Goal: Task Accomplishment & Management: Complete application form

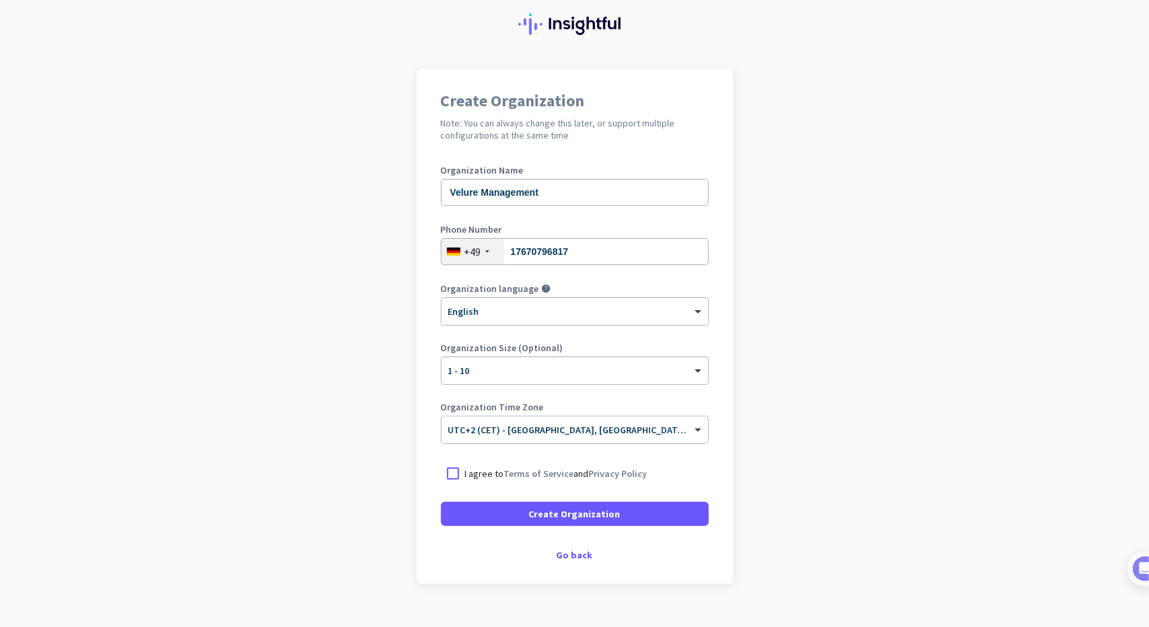
scroll to position [46, 0]
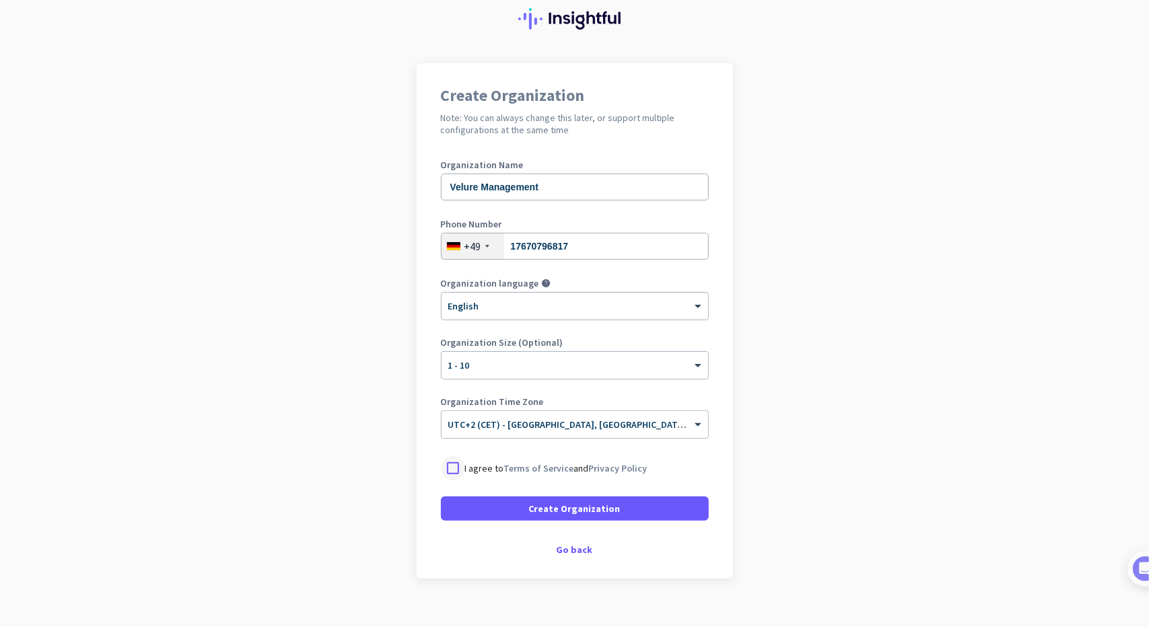
click at [450, 470] on div at bounding box center [453, 468] width 24 height 24
click at [608, 503] on span "Create Organization" at bounding box center [575, 508] width 92 height 13
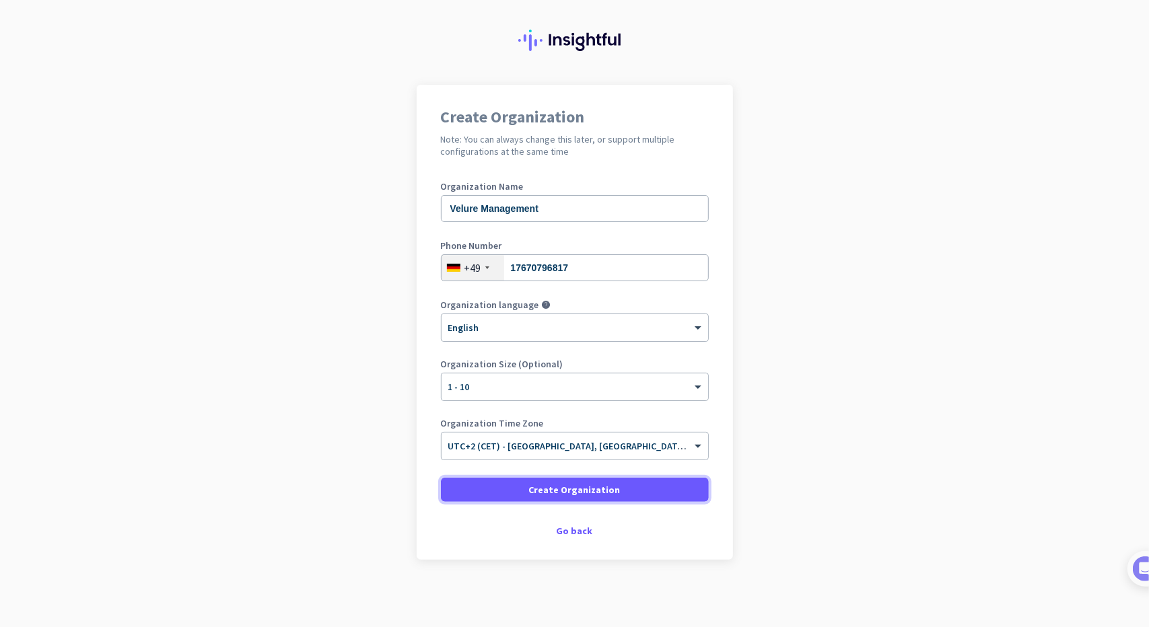
scroll to position [24, 0]
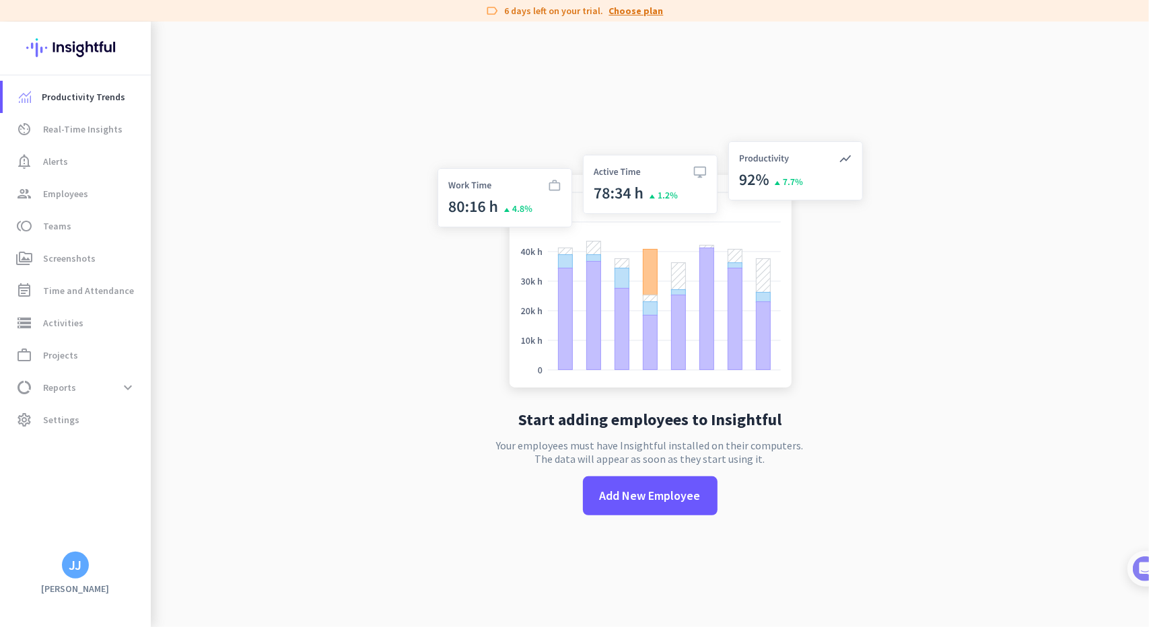
click at [631, 7] on link "Choose plan" at bounding box center [636, 10] width 55 height 13
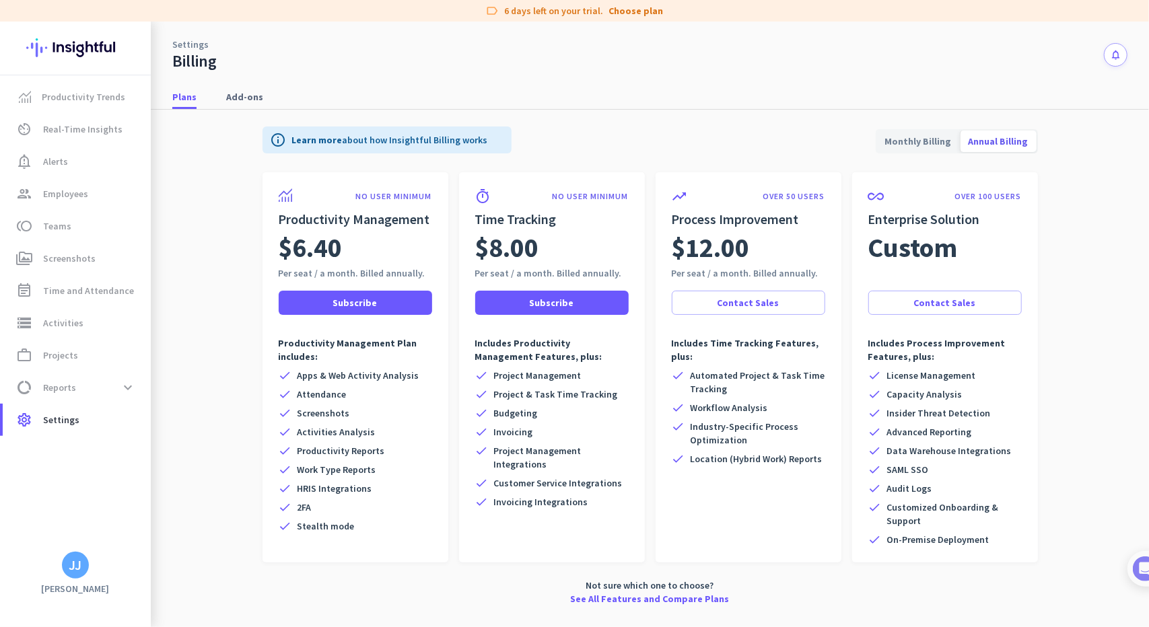
click at [931, 141] on span "Monthly Billing" at bounding box center [918, 141] width 83 height 32
click at [222, 92] on link "Add-ons" at bounding box center [244, 97] width 53 height 24
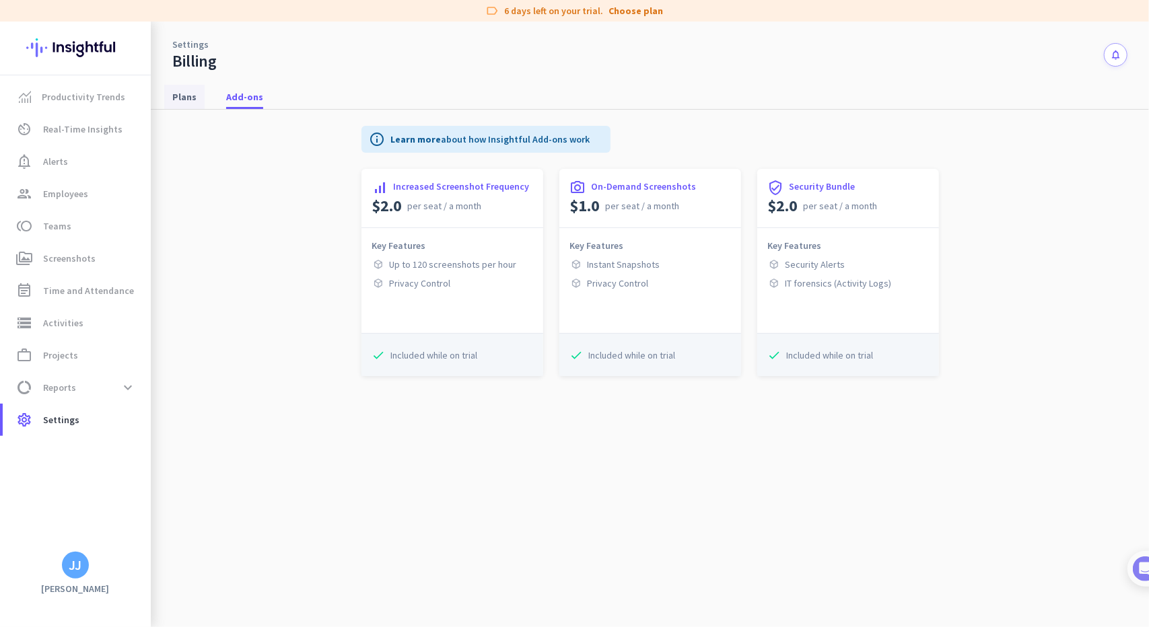
click at [186, 94] on span "Plans" at bounding box center [184, 96] width 24 height 13
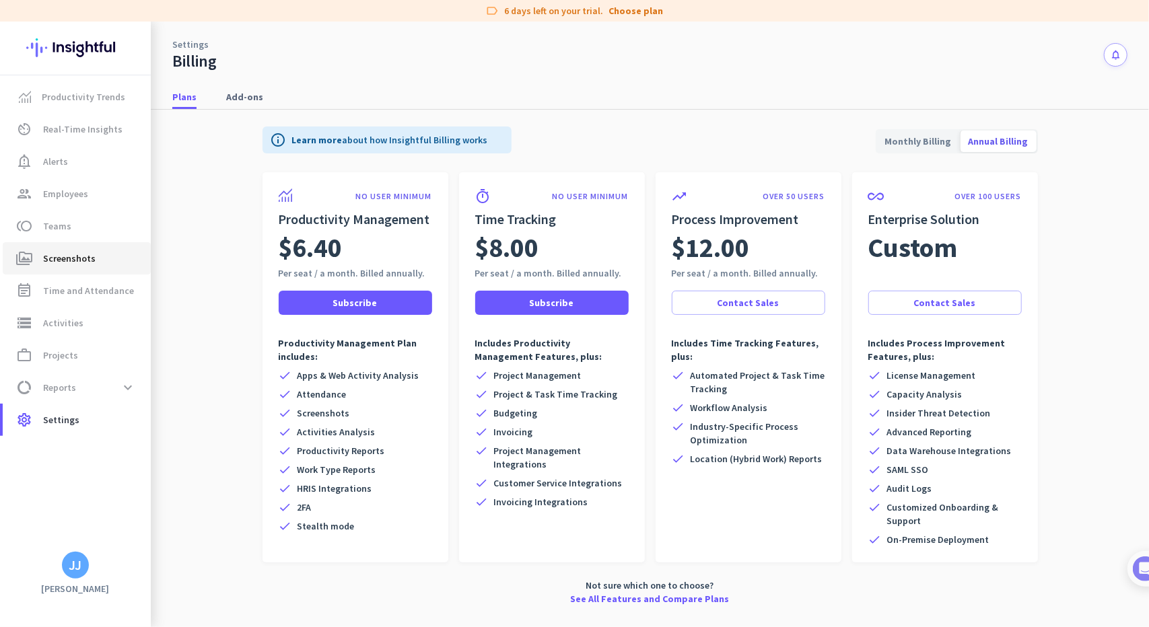
click at [105, 255] on span "perm_media Screenshots" at bounding box center [76, 258] width 127 height 16
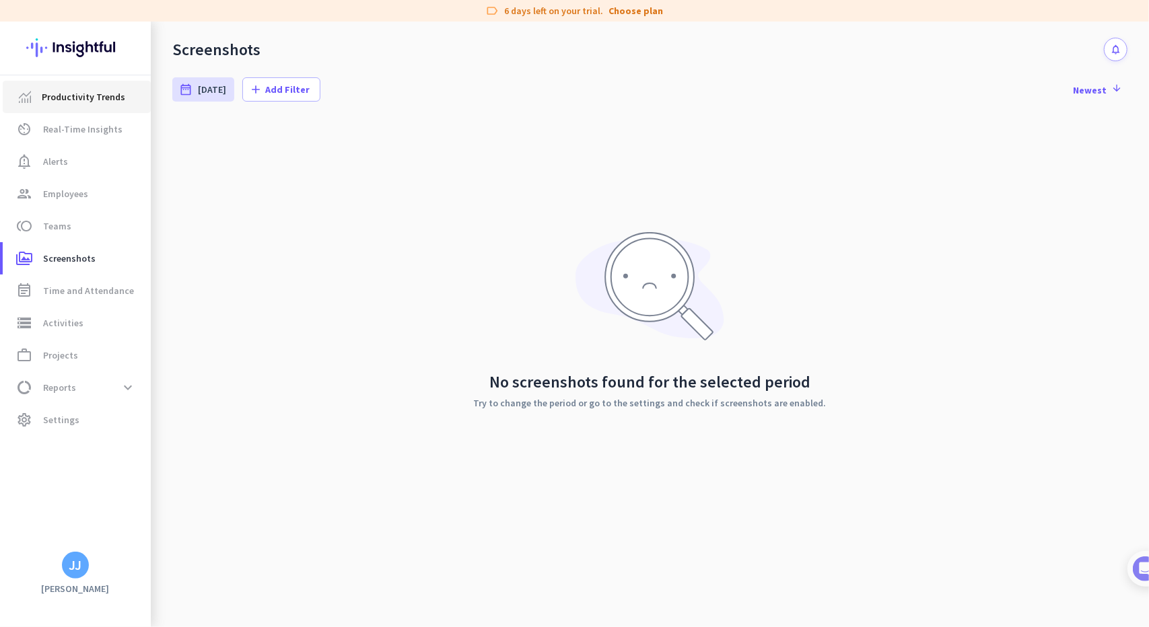
click at [93, 98] on span "Productivity Trends" at bounding box center [83, 97] width 83 height 16
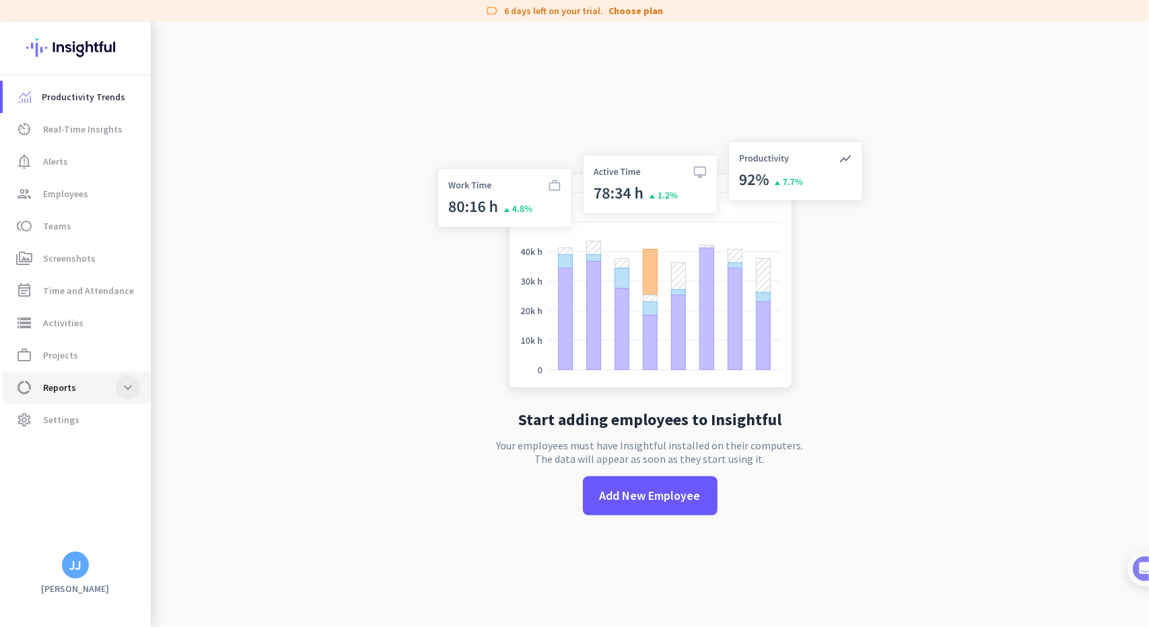
click at [130, 386] on span at bounding box center [128, 388] width 24 height 24
click at [129, 386] on span at bounding box center [128, 388] width 24 height 24
click at [657, 493] on span "Add New Employee" at bounding box center [650, 495] width 101 height 17
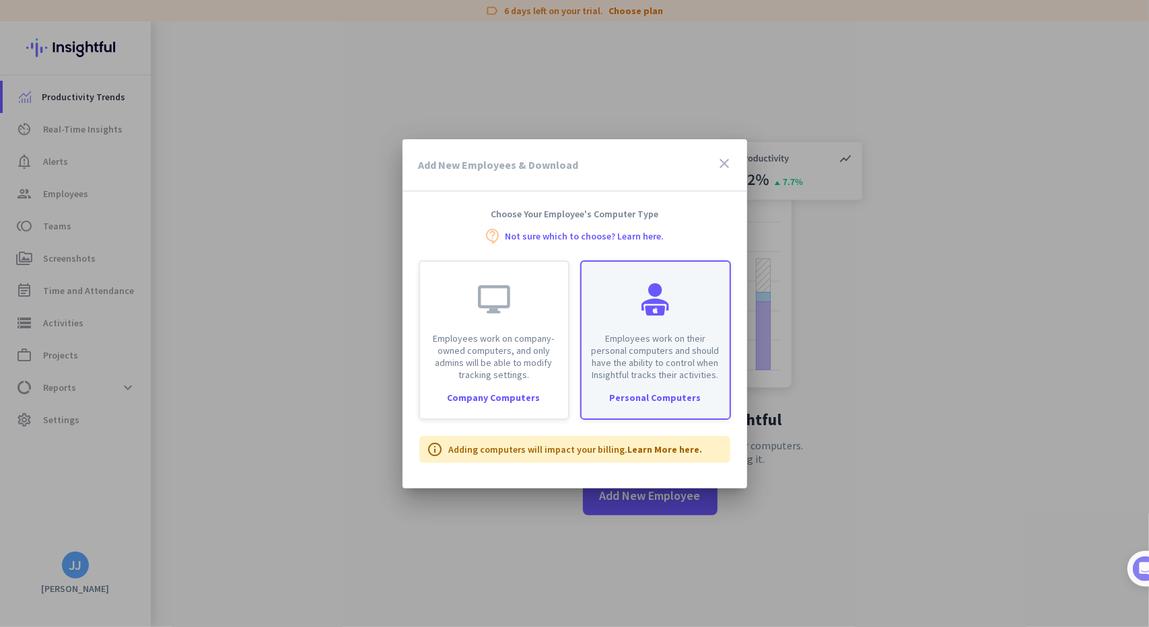
click at [617, 324] on div "Employees work on their personal computers and should have the ability to contr…" at bounding box center [655, 321] width 148 height 119
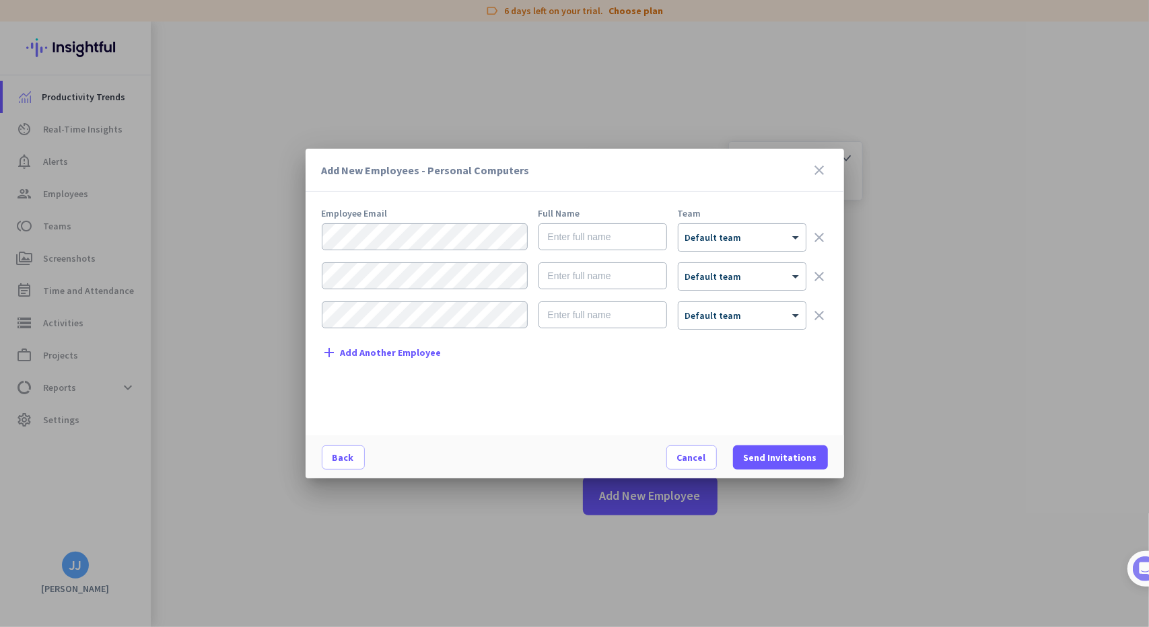
click at [588, 119] on div at bounding box center [574, 313] width 1149 height 627
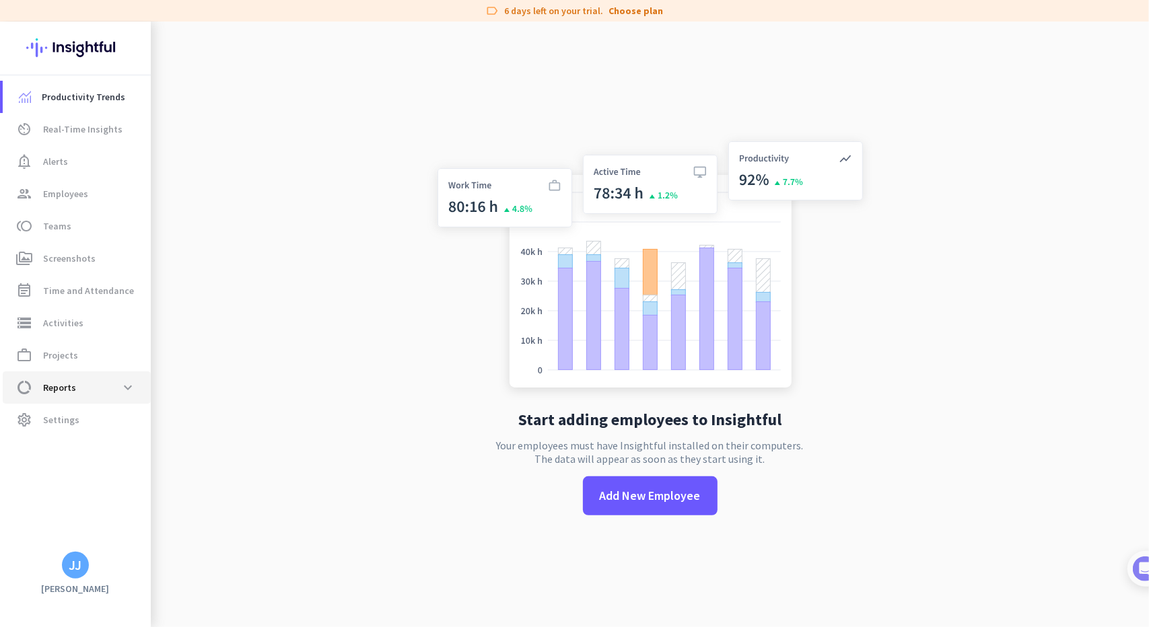
click at [101, 388] on span "data_usage Reports expand_more" at bounding box center [76, 388] width 127 height 24
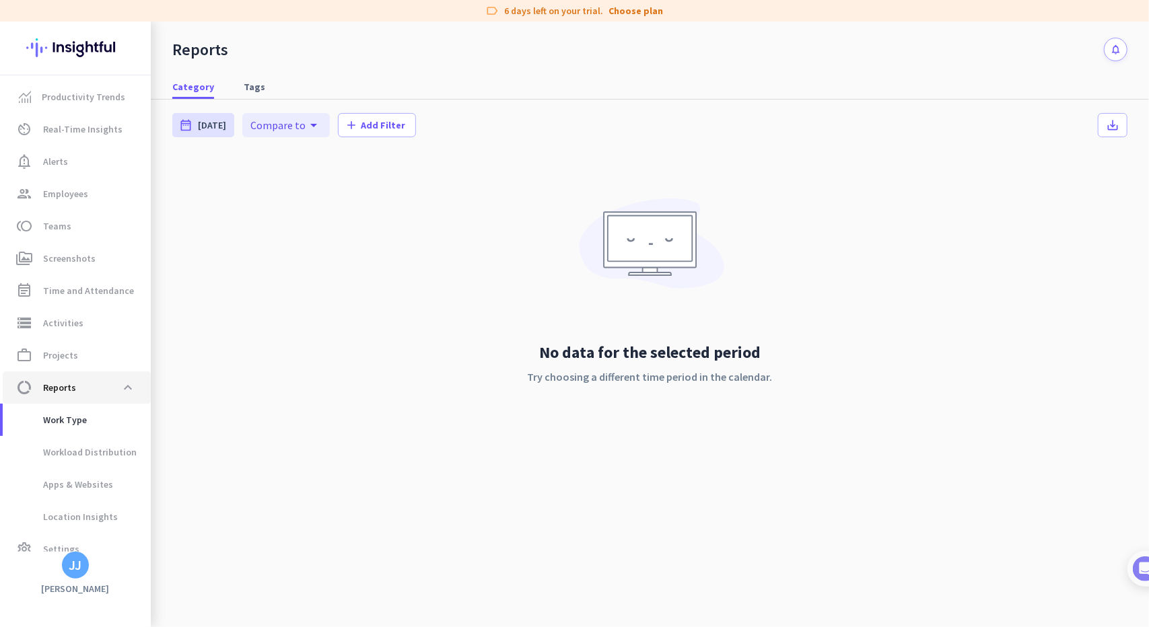
click at [101, 388] on span "data_usage Reports expand_less" at bounding box center [76, 388] width 127 height 24
click at [269, 295] on div "No data for the selected period Try choosing a different time period in the cal…" at bounding box center [649, 303] width 955 height 297
click at [623, 13] on link "Choose plan" at bounding box center [636, 10] width 55 height 13
click at [78, 201] on span "Employees" at bounding box center [65, 194] width 45 height 16
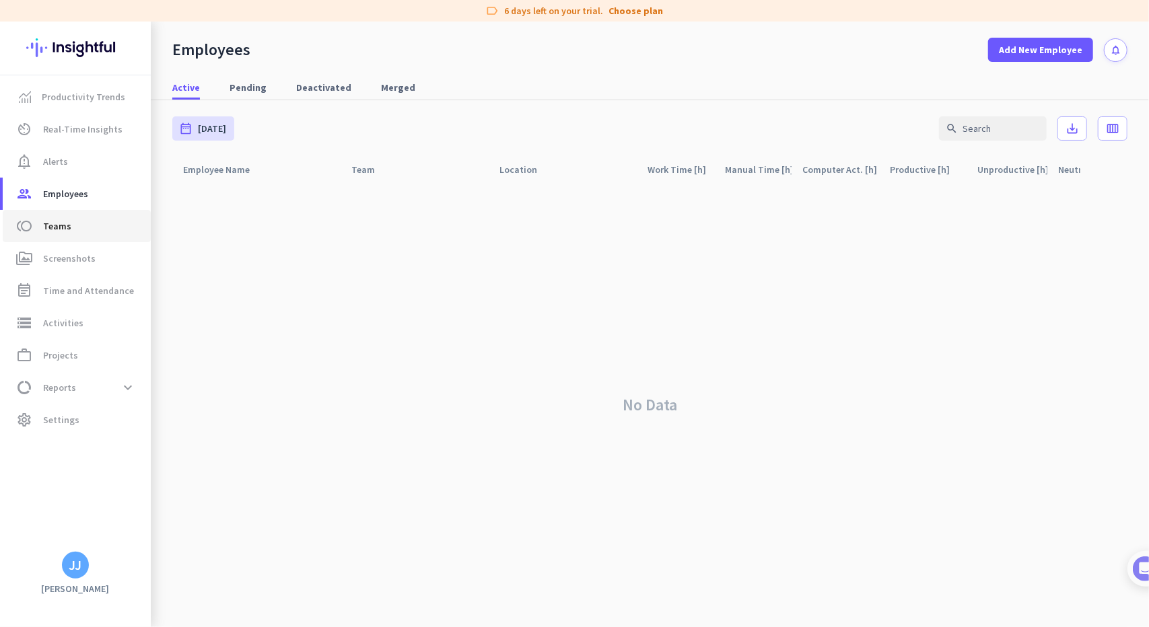
click at [63, 234] on span "Teams" at bounding box center [57, 226] width 28 height 16
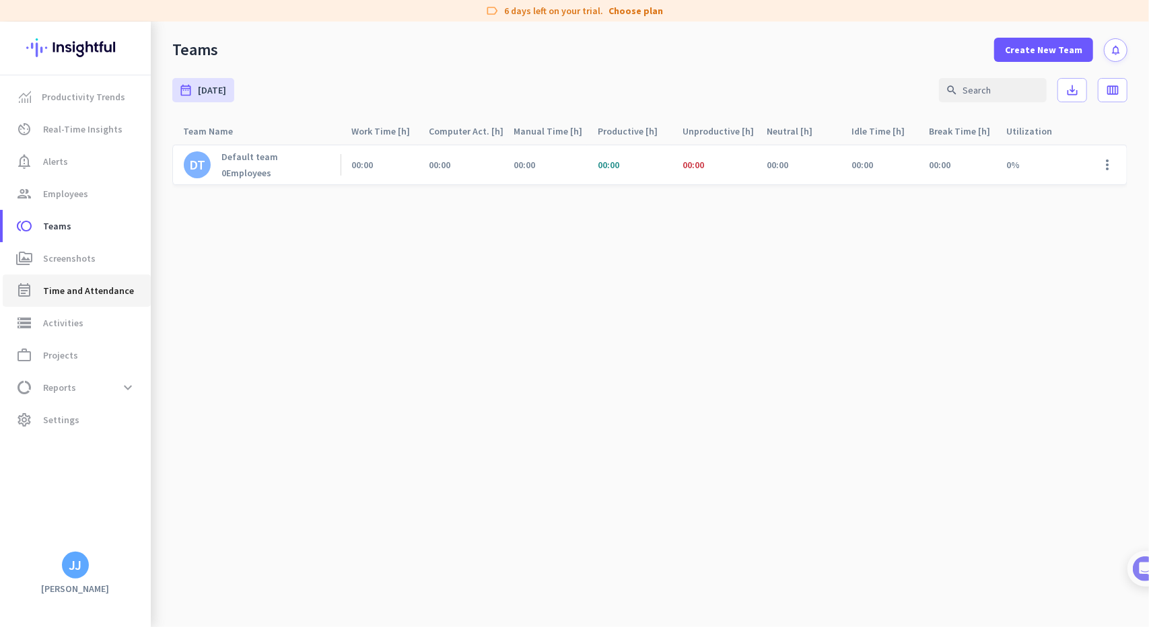
click at [53, 275] on link "event_note Time and Attendance" at bounding box center [77, 291] width 148 height 32
